Goal: Information Seeking & Learning: Learn about a topic

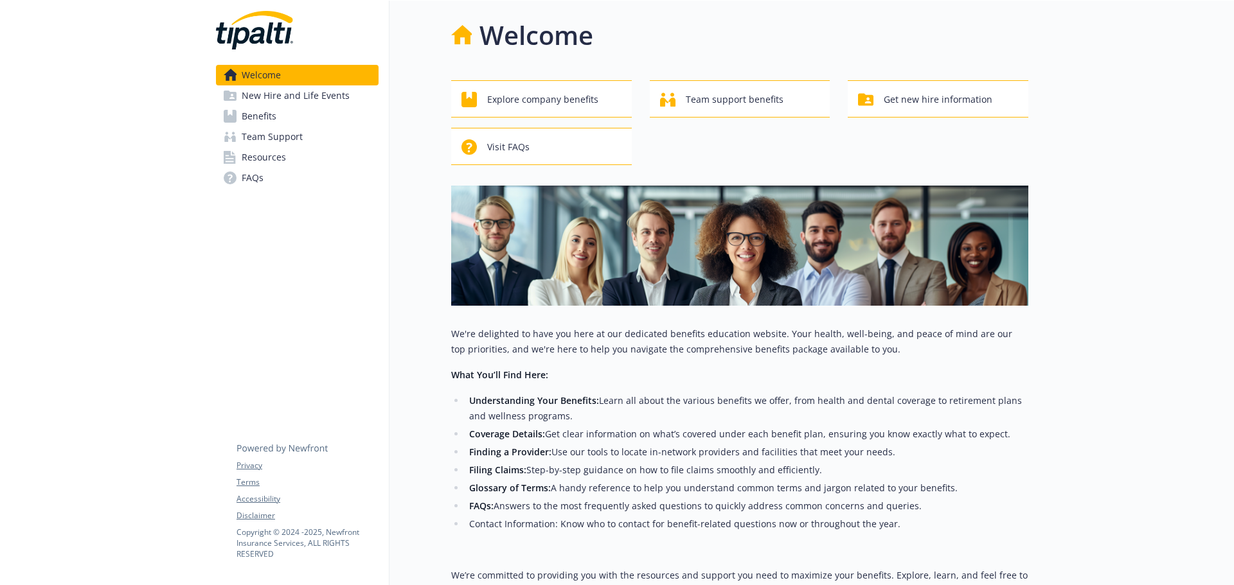
click at [285, 161] on link "Resources" at bounding box center [297, 157] width 163 height 21
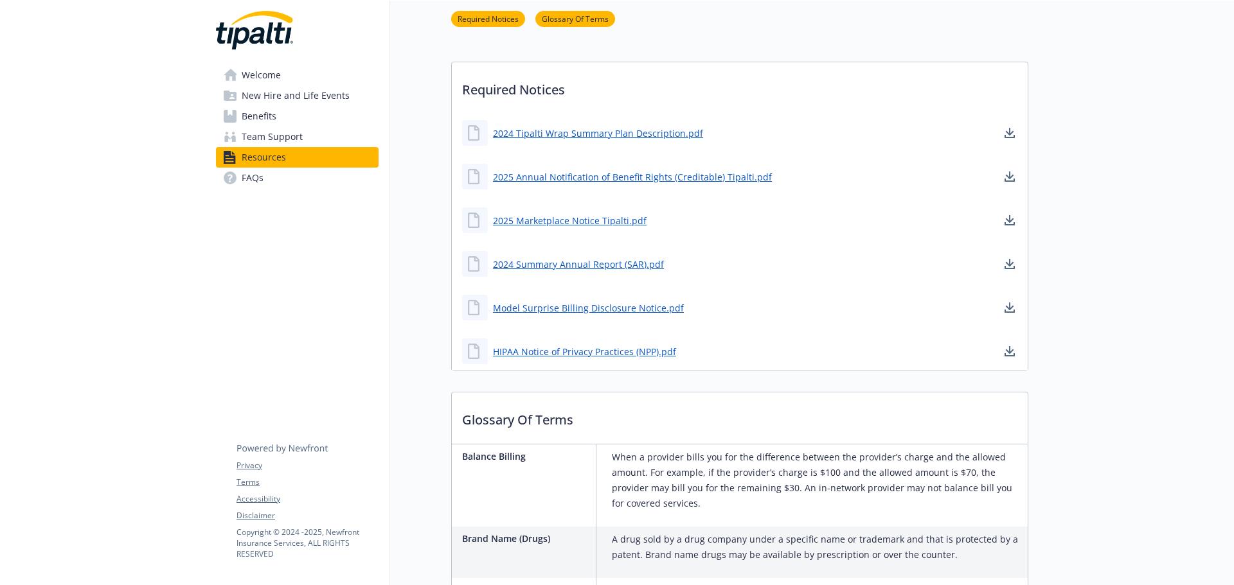
scroll to position [321, 0]
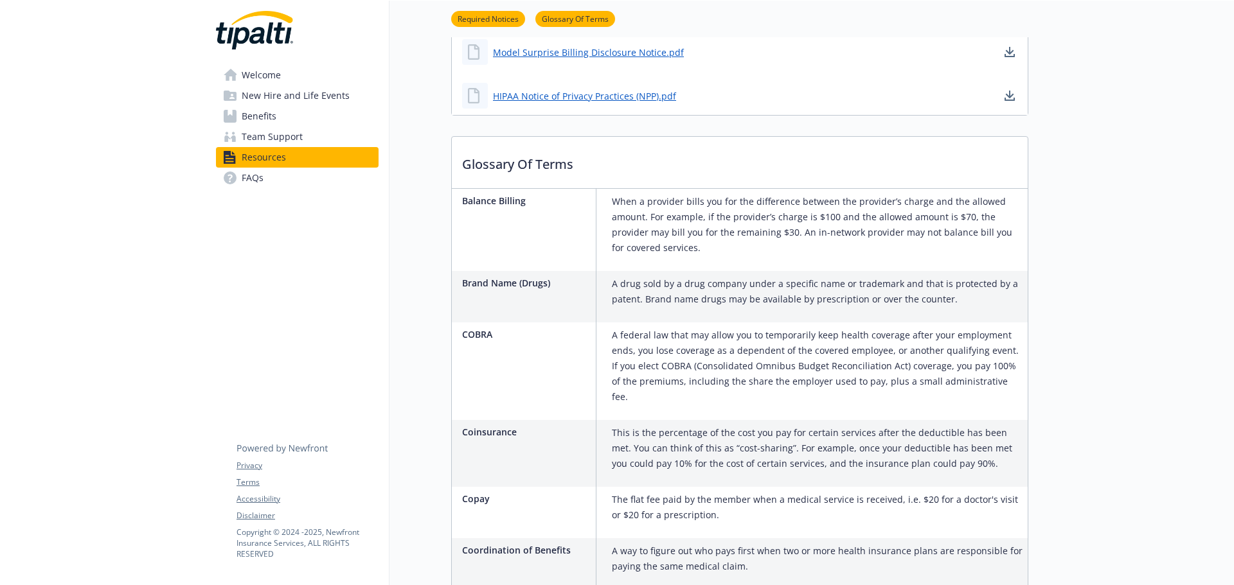
click at [264, 136] on span "Team Support" at bounding box center [272, 137] width 61 height 21
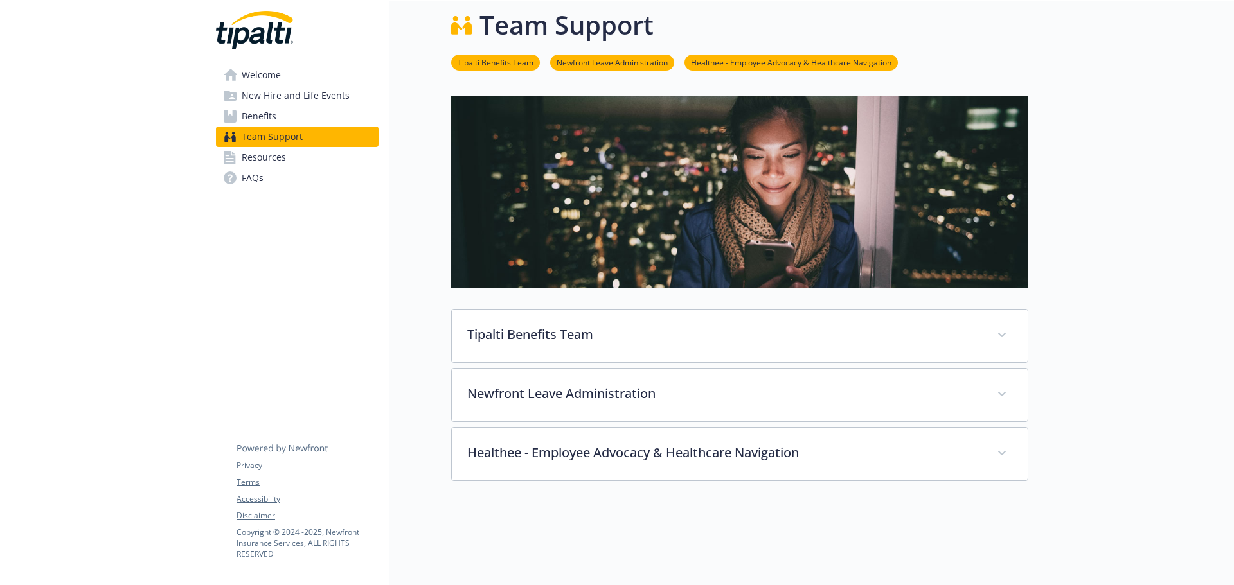
scroll to position [169, 0]
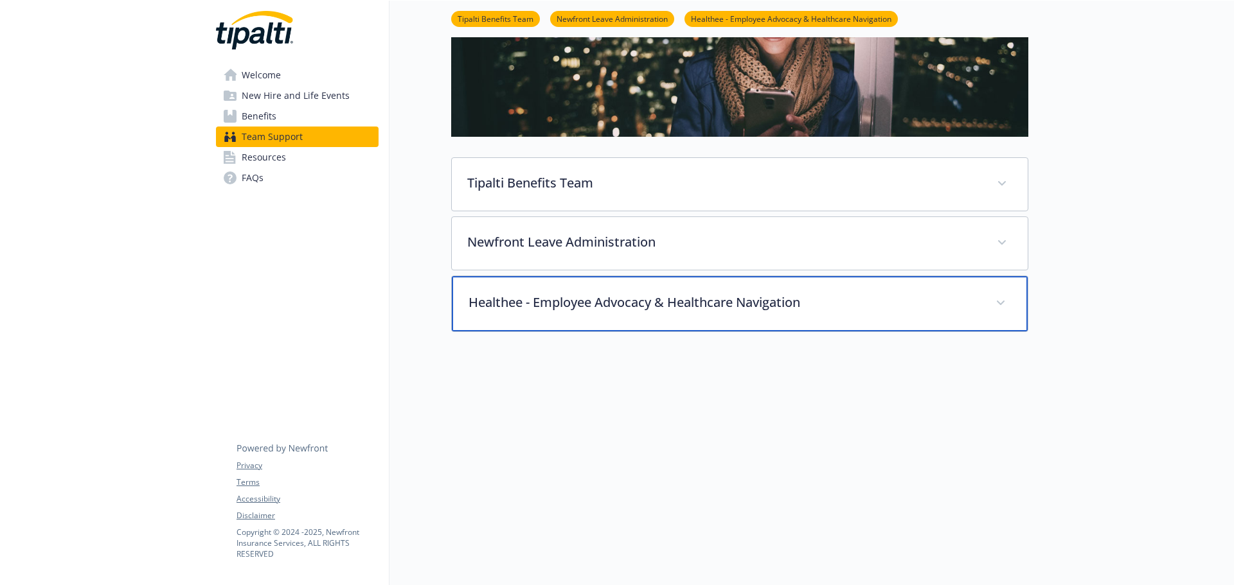
click at [1000, 301] on icon at bounding box center [1001, 303] width 8 height 4
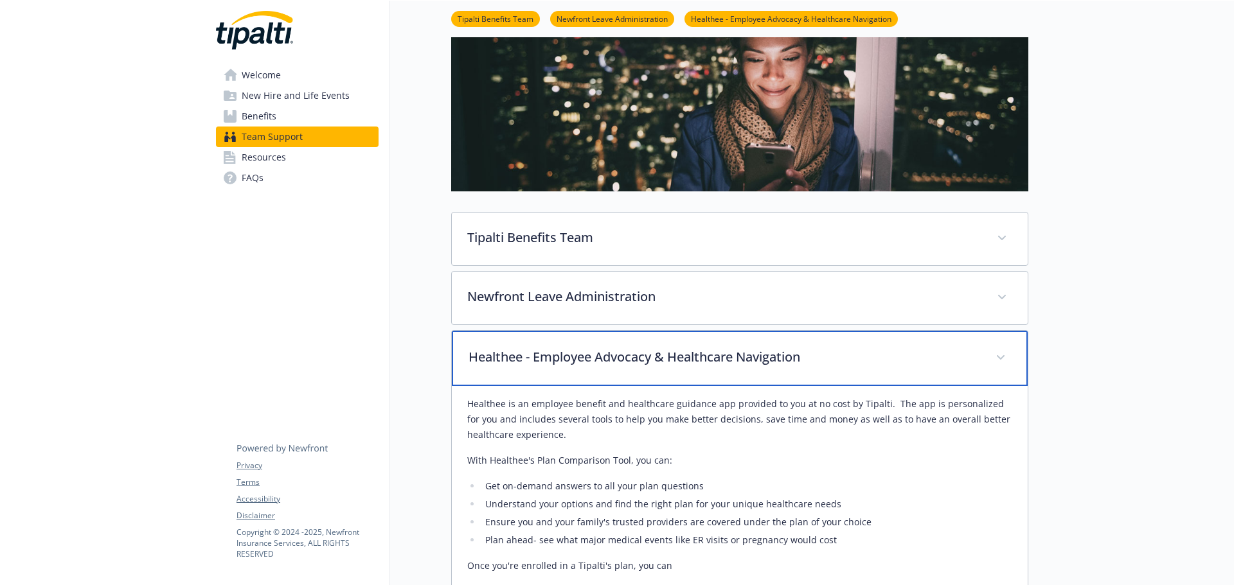
scroll to position [0, 0]
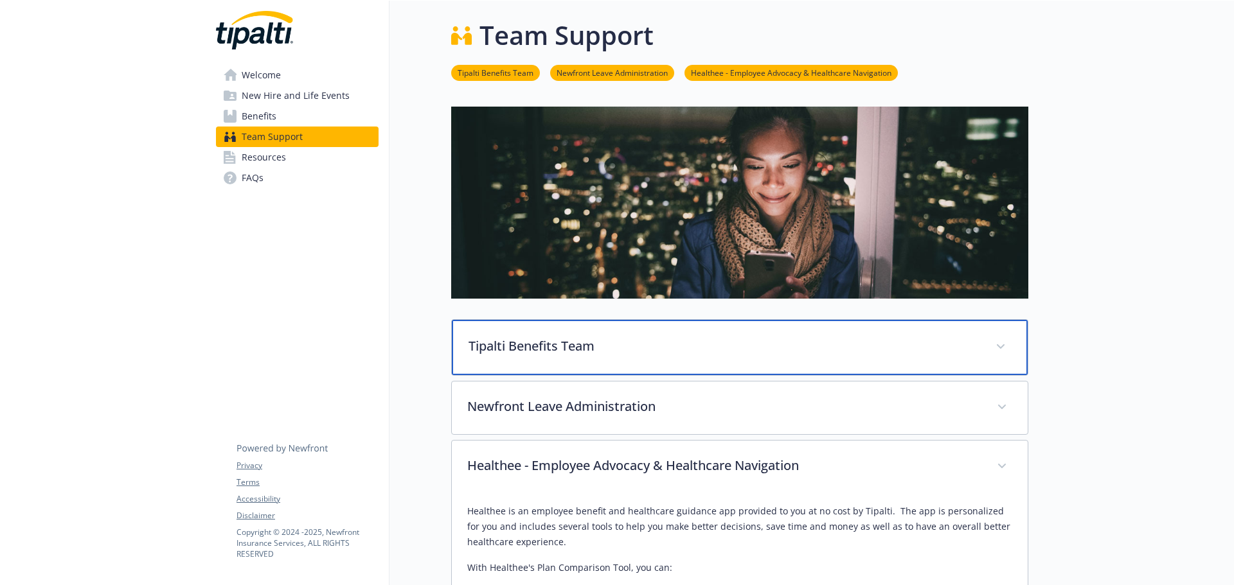
click at [1004, 343] on span at bounding box center [1000, 347] width 21 height 21
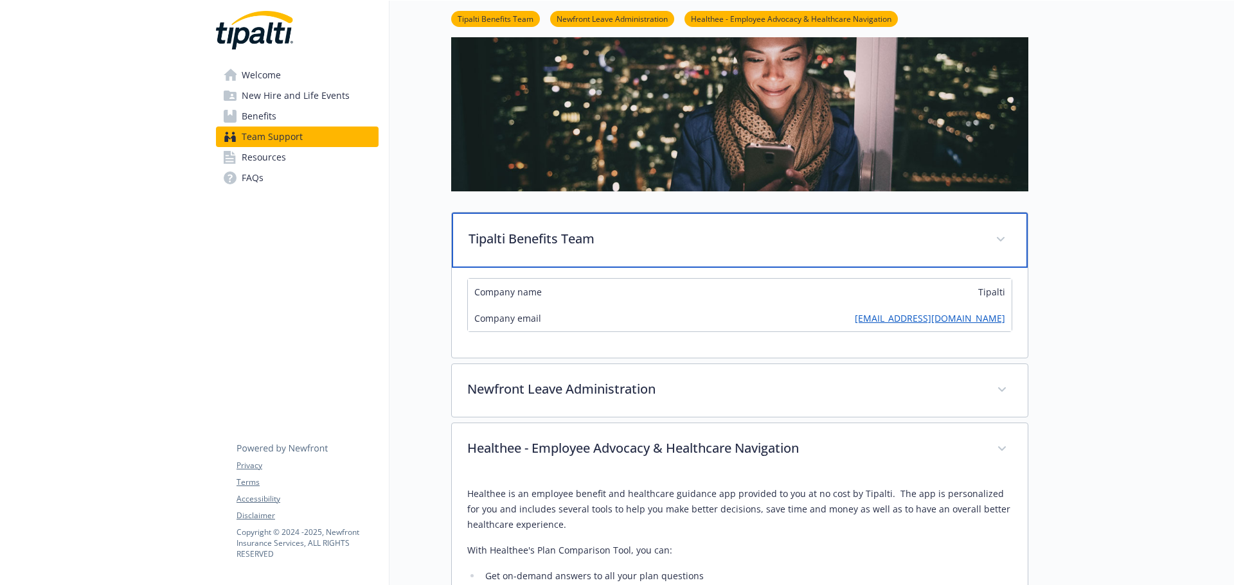
scroll to position [129, 0]
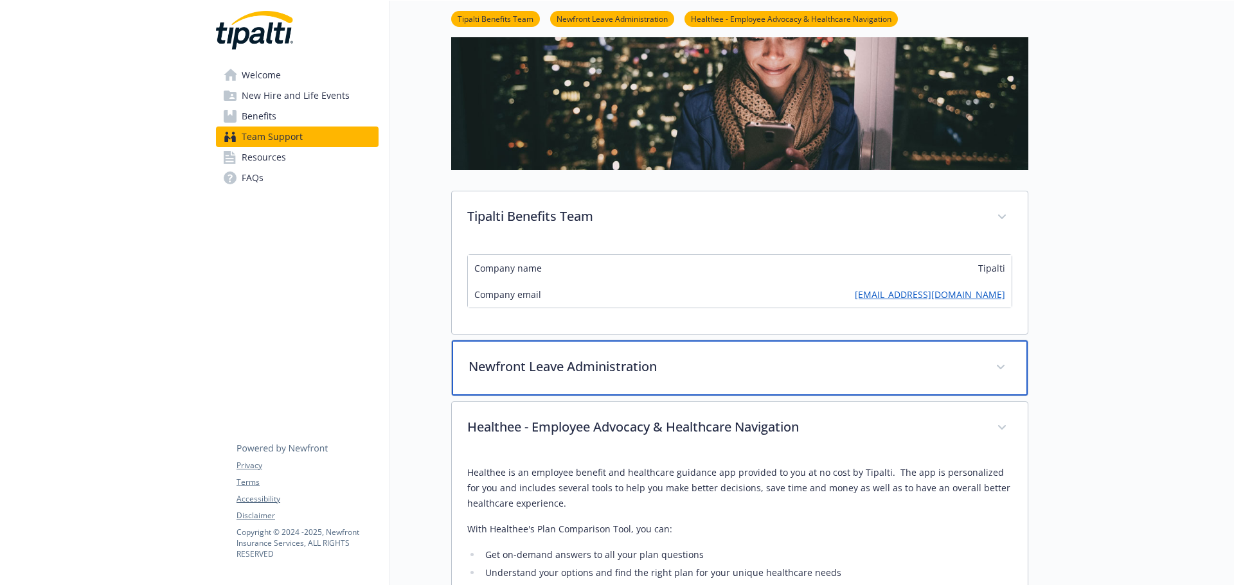
click at [1005, 368] on span at bounding box center [1000, 367] width 21 height 21
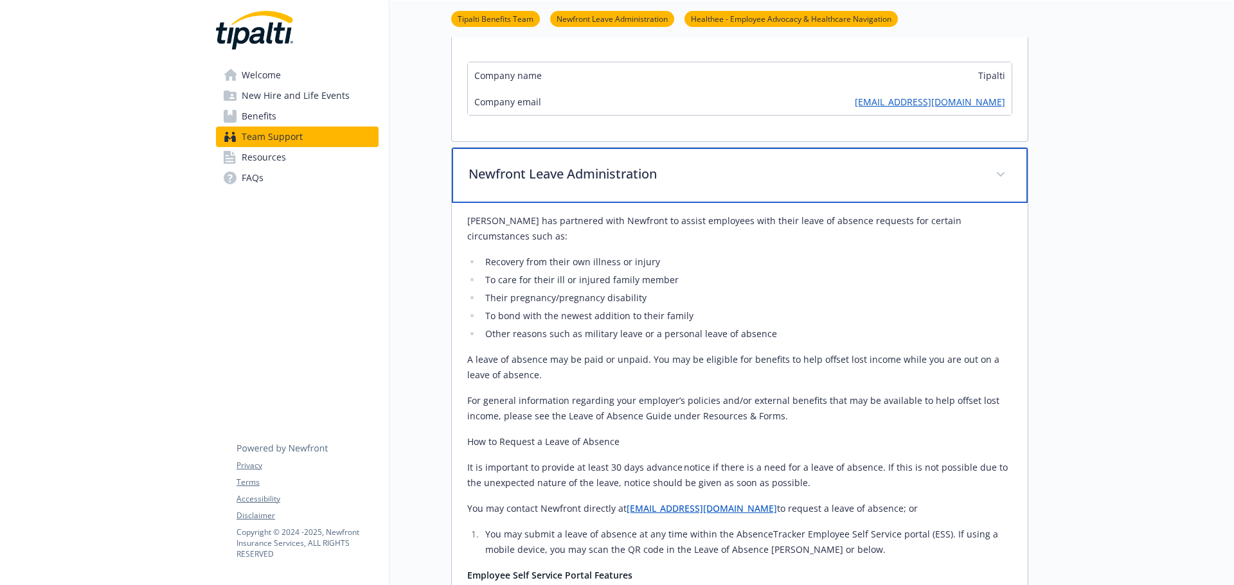
scroll to position [0, 0]
